Goal: Information Seeking & Learning: Learn about a topic

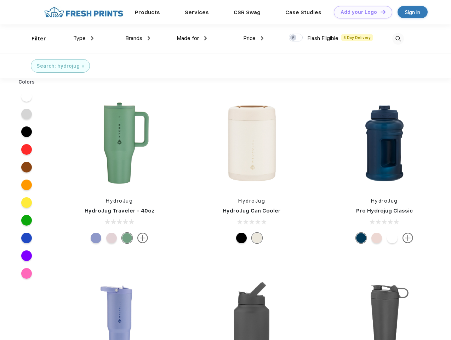
click at [360, 12] on link "Add your Logo Design Tool" at bounding box center [363, 12] width 58 height 12
click at [0, 0] on div "Design Tool" at bounding box center [0, 0] width 0 height 0
click at [380, 12] on link "Add your Logo Design Tool" at bounding box center [363, 12] width 58 height 12
click at [34, 39] on div "Filter" at bounding box center [39, 39] width 15 height 8
click at [84, 38] on span "Type" at bounding box center [79, 38] width 12 height 6
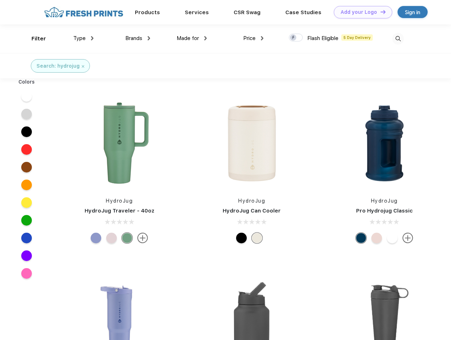
click at [138, 38] on span "Brands" at bounding box center [133, 38] width 17 height 6
click at [192, 38] on span "Made for" at bounding box center [188, 38] width 22 height 6
click at [253, 38] on span "Price" at bounding box center [249, 38] width 12 height 6
click at [296, 38] on div at bounding box center [296, 38] width 14 height 8
click at [293, 38] on input "checkbox" at bounding box center [291, 35] width 5 height 5
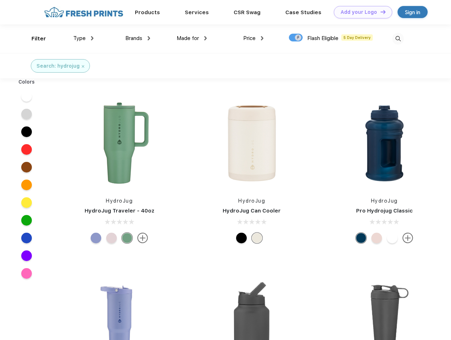
click at [398, 39] on img at bounding box center [398, 39] width 12 height 12
